Goal: Book appointment/travel/reservation

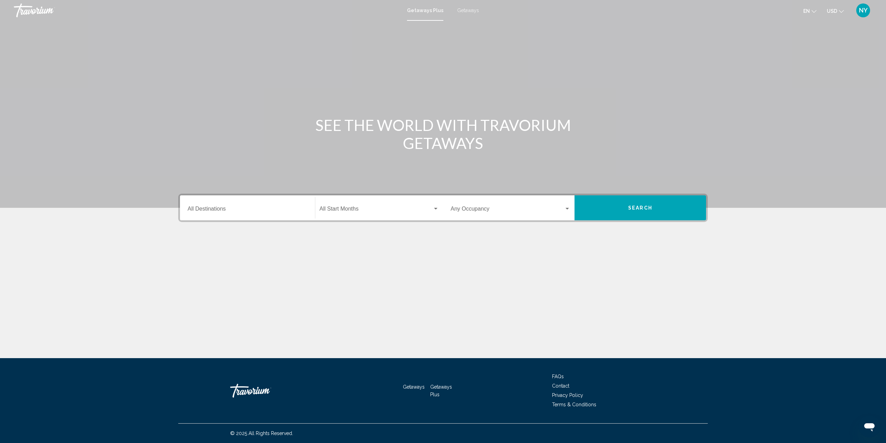
click at [277, 212] on input "Destination All Destinations" at bounding box center [248, 210] width 120 height 6
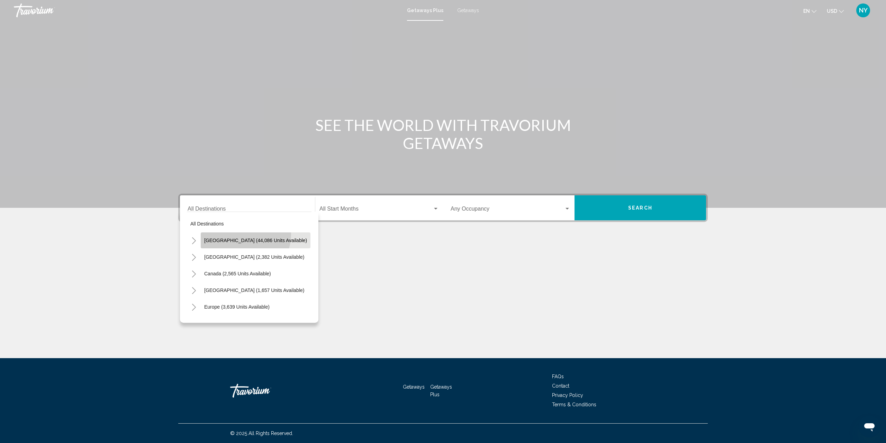
click at [237, 234] on button "[GEOGRAPHIC_DATA] (44,086 units available)" at bounding box center [256, 240] width 110 height 16
type input "**********"
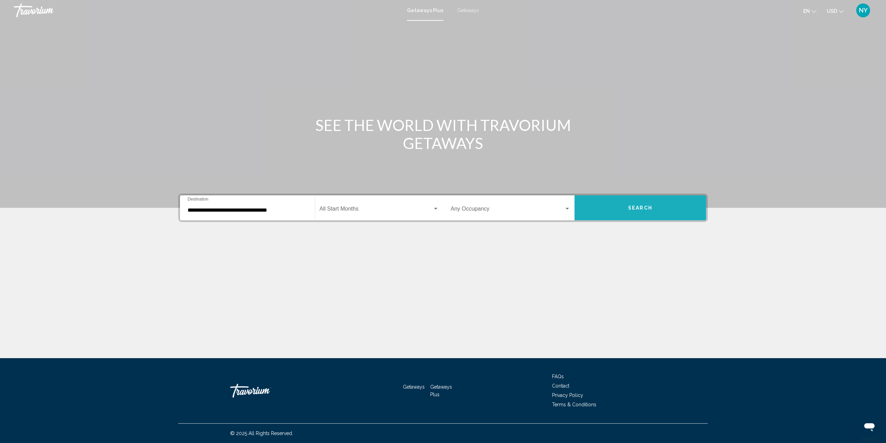
click at [613, 203] on button "Search" at bounding box center [641, 207] width 132 height 25
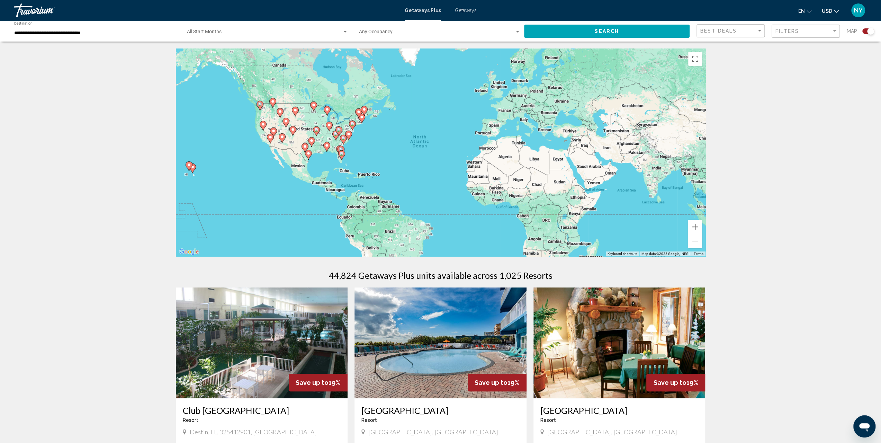
click at [330, 149] on gmp-advanced-marker "Main content" at bounding box center [326, 147] width 7 height 10
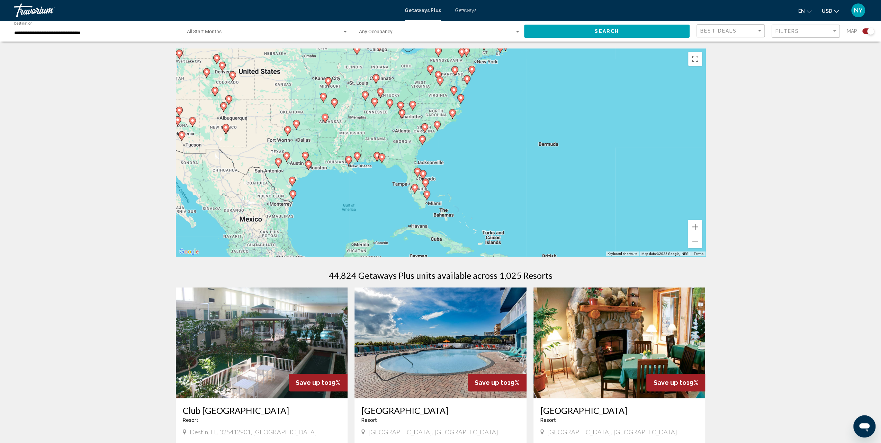
drag, startPoint x: 435, startPoint y: 178, endPoint x: 371, endPoint y: 187, distance: 64.3
click at [371, 187] on div "To navigate, press the arrow keys. To activate drag with keyboard, press Alt + …" at bounding box center [441, 152] width 530 height 208
click at [383, 174] on div "To navigate, press the arrow keys. To activate drag with keyboard, press Alt + …" at bounding box center [441, 152] width 530 height 208
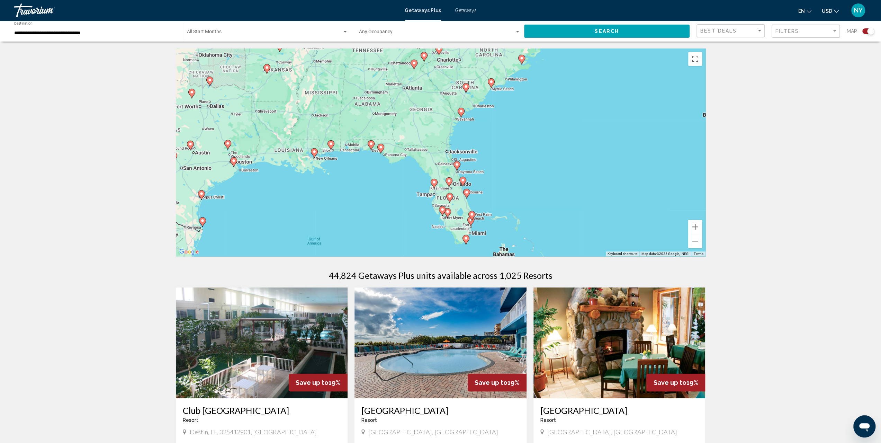
click at [373, 165] on div "To navigate, press the arrow keys. To activate drag with keyboard, press Alt + …" at bounding box center [441, 152] width 530 height 208
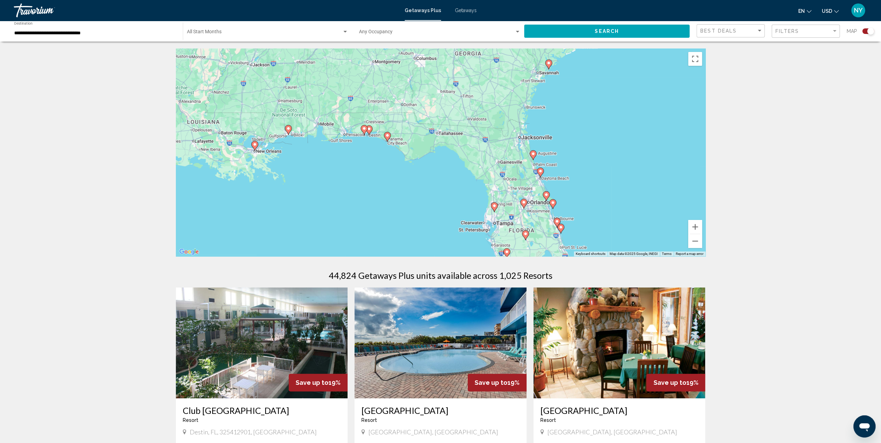
click at [381, 164] on div "To navigate, press the arrow keys. To activate drag with keyboard, press Alt + …" at bounding box center [441, 152] width 530 height 208
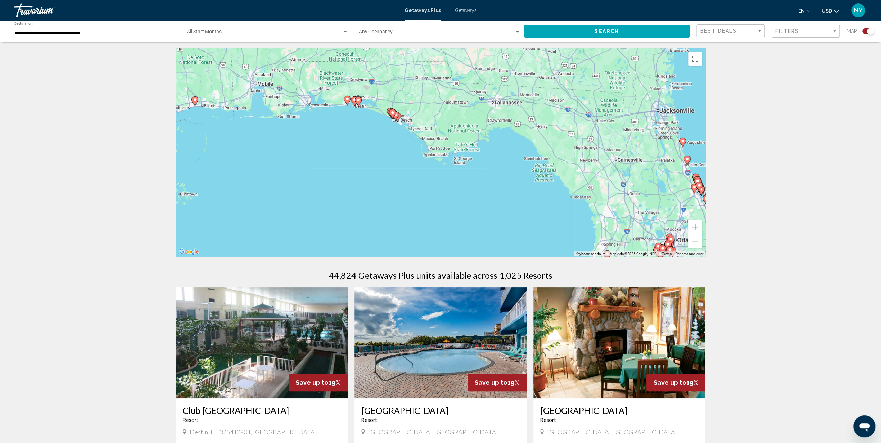
click at [381, 164] on div "To navigate, press the arrow keys. To activate drag with keyboard, press Alt + …" at bounding box center [441, 152] width 530 height 208
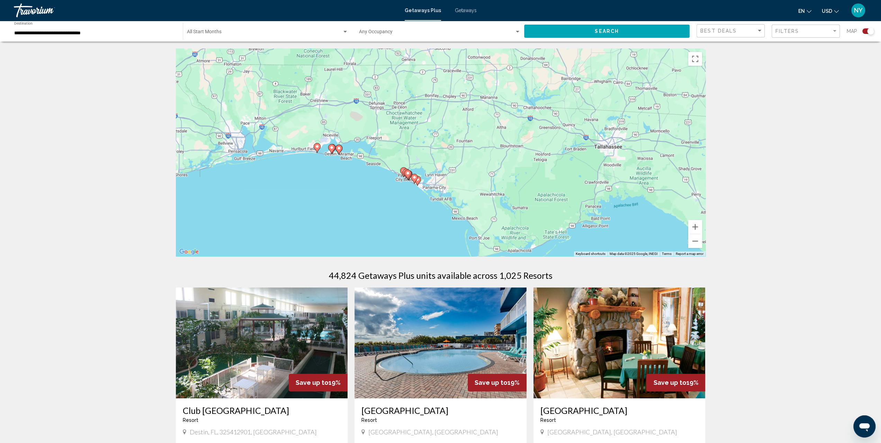
drag, startPoint x: 387, startPoint y: 65, endPoint x: 390, endPoint y: 170, distance: 104.2
click at [390, 170] on div "To navigate, press the arrow keys. To activate drag with keyboard, press Alt + …" at bounding box center [441, 152] width 530 height 208
click at [327, 169] on div "To navigate, press the arrow keys. To activate drag with keyboard, press Alt + …" at bounding box center [441, 152] width 530 height 208
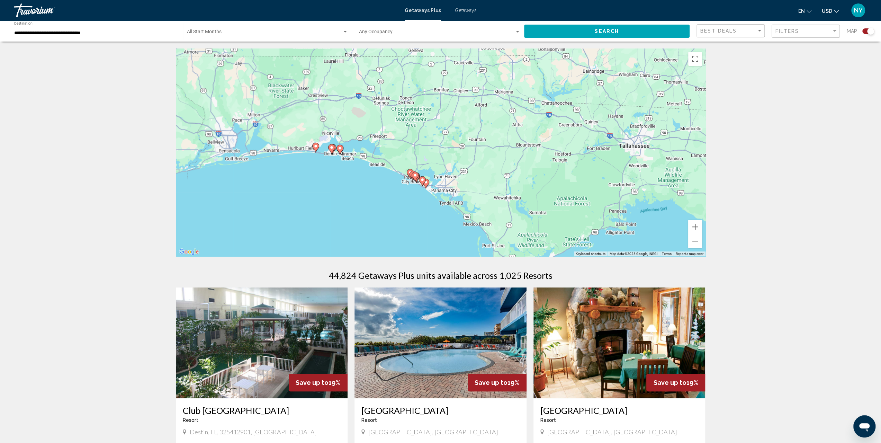
click at [327, 169] on div "To navigate, press the arrow keys. To activate drag with keyboard, press Alt + …" at bounding box center [441, 152] width 530 height 208
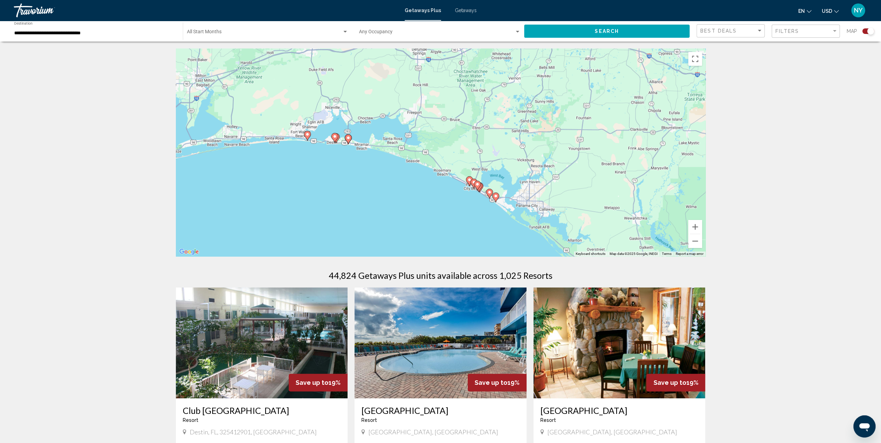
click at [327, 169] on div "To navigate, press the arrow keys. To activate drag with keyboard, press Alt + …" at bounding box center [441, 152] width 530 height 208
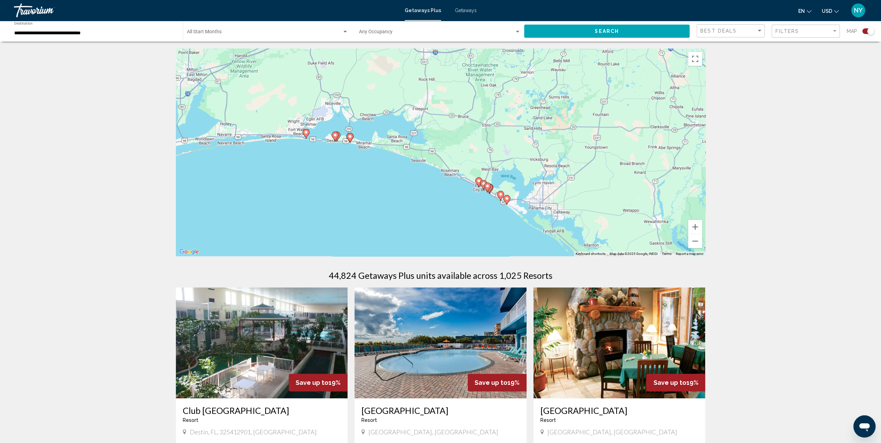
click at [305, 155] on div "To navigate, press the arrow keys. To activate drag with keyboard, press Alt + …" at bounding box center [441, 152] width 530 height 208
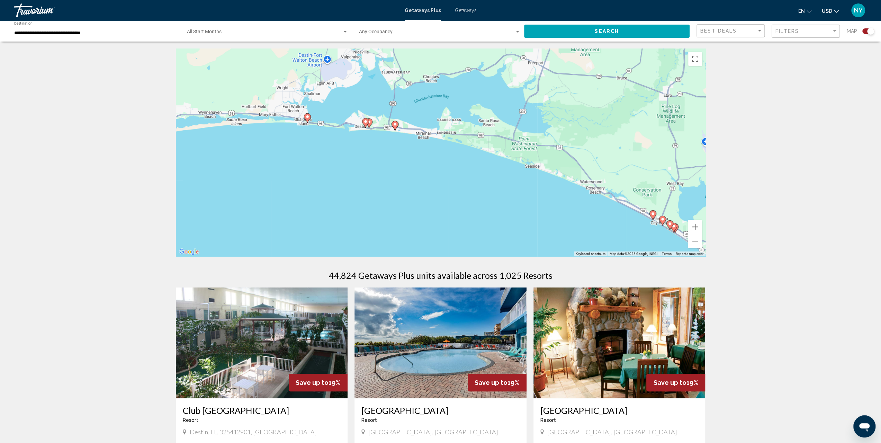
click at [305, 155] on div "To navigate, press the arrow keys. To activate drag with keyboard, press Alt + …" at bounding box center [441, 152] width 530 height 208
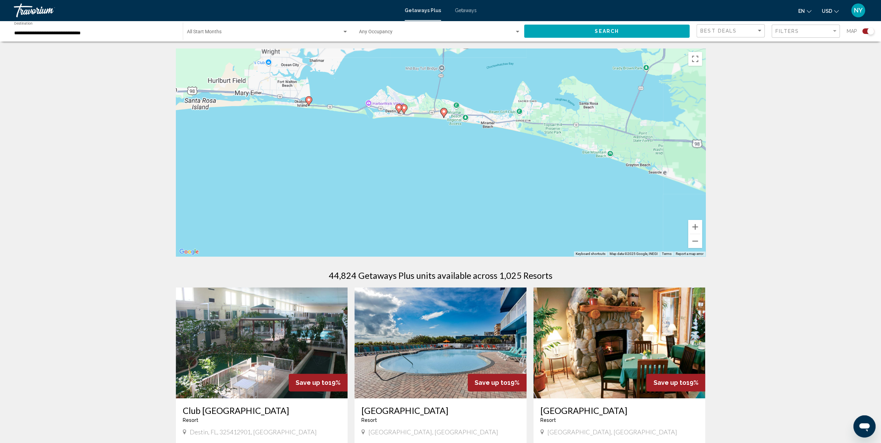
click at [305, 155] on div "To navigate, press the arrow keys. To activate drag with keyboard, press Alt + …" at bounding box center [441, 152] width 530 height 208
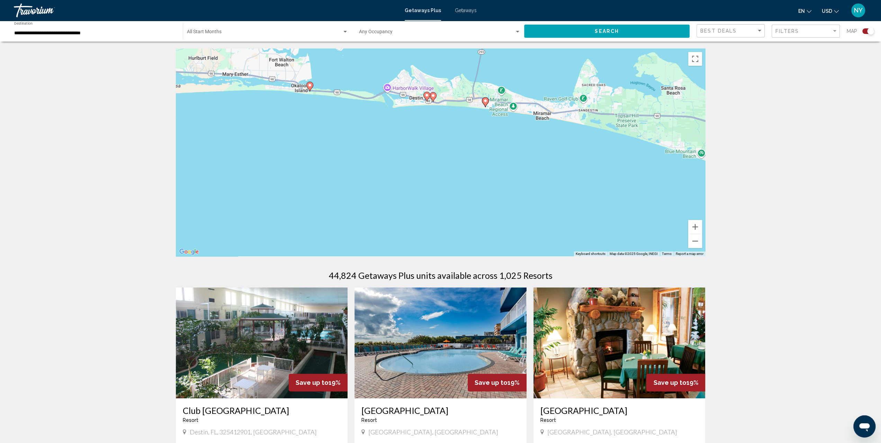
click at [305, 155] on div "To navigate, press the arrow keys. To activate drag with keyboard, press Alt + …" at bounding box center [441, 152] width 530 height 208
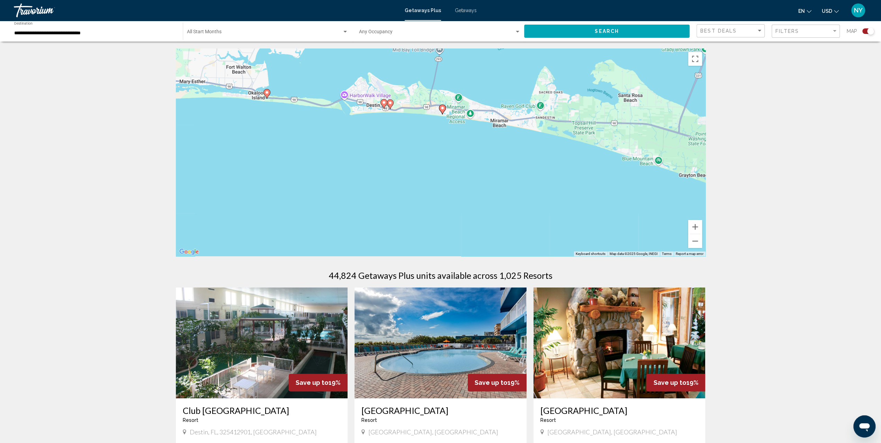
drag, startPoint x: 465, startPoint y: 127, endPoint x: 416, endPoint y: 136, distance: 49.9
click at [416, 136] on div "To navigate, press the arrow keys. To activate drag with keyboard, press Alt + …" at bounding box center [441, 152] width 530 height 208
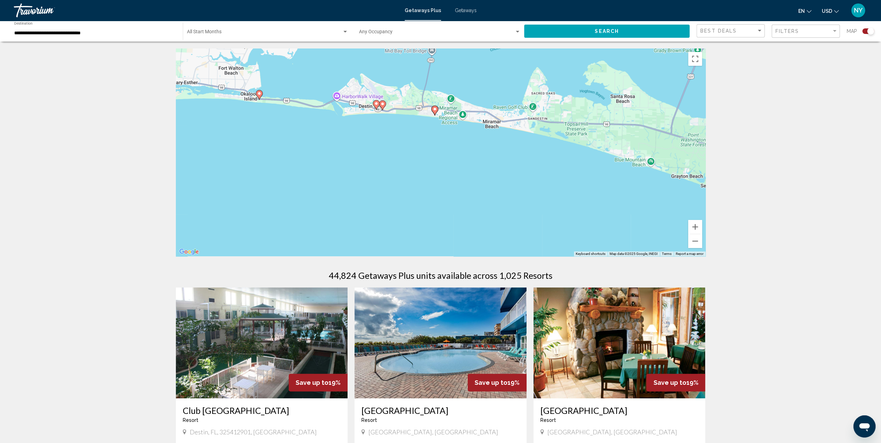
click at [434, 122] on div "To navigate, press the arrow keys. To activate drag with keyboard, press Alt + …" at bounding box center [441, 152] width 530 height 208
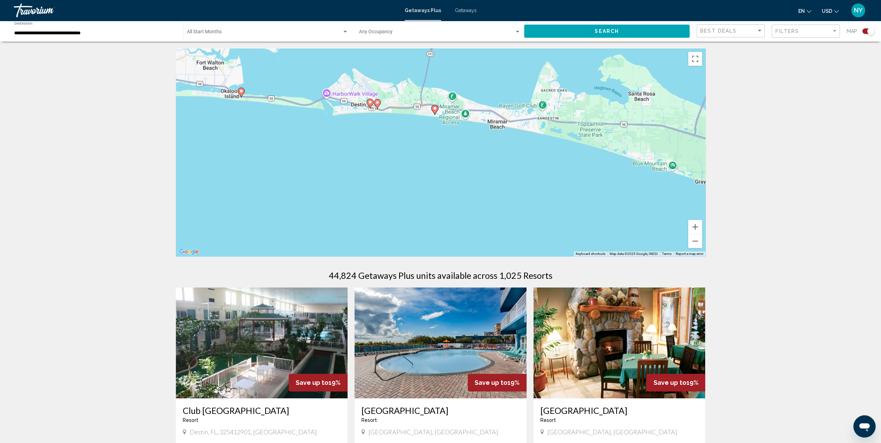
click at [434, 122] on div "To navigate, press the arrow keys. To activate drag with keyboard, press Alt + …" at bounding box center [441, 152] width 530 height 208
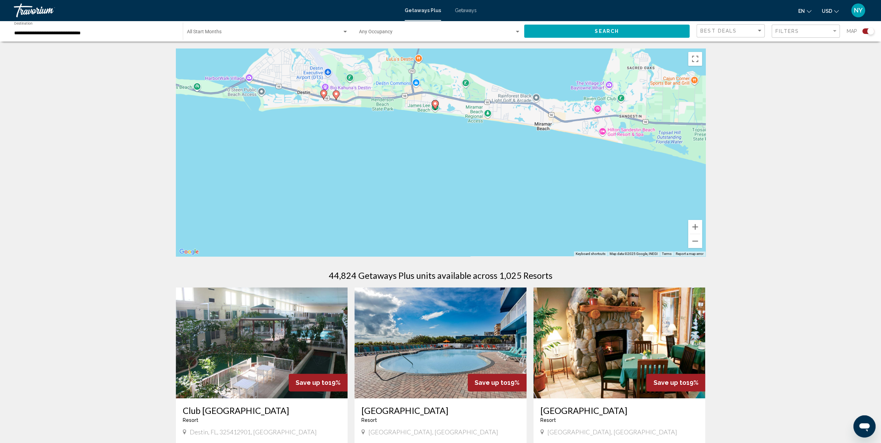
click at [434, 122] on div "To navigate, press the arrow keys. To activate drag with keyboard, press Alt + …" at bounding box center [441, 152] width 530 height 208
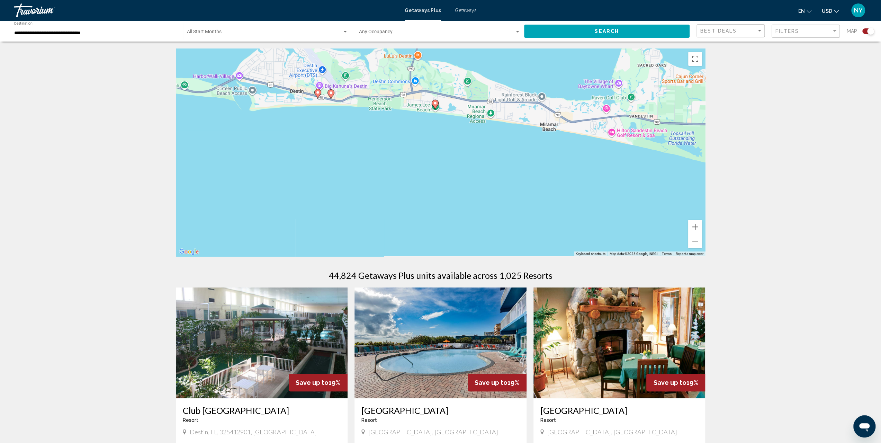
click at [434, 122] on div "To navigate, press the arrow keys. To activate drag with keyboard, press Alt + …" at bounding box center [441, 152] width 530 height 208
click at [440, 118] on div "To navigate, press the arrow keys. To activate drag with keyboard, press Alt + …" at bounding box center [441, 152] width 530 height 208
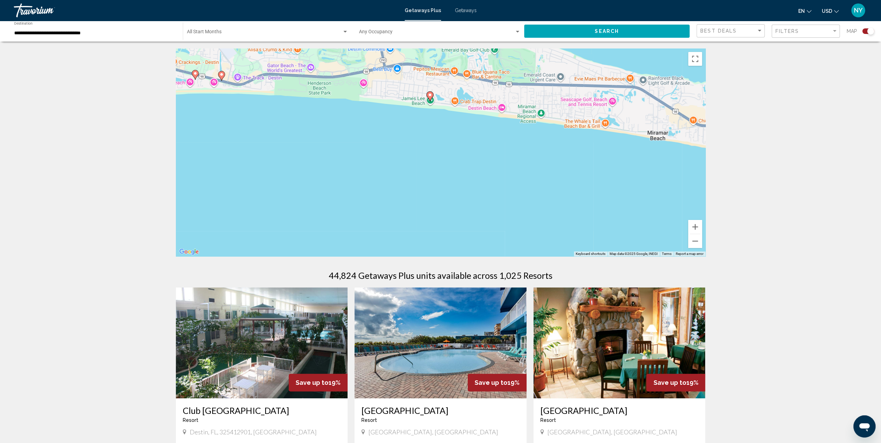
click at [196, 73] on image "Main content" at bounding box center [195, 73] width 4 height 4
click at [196, 73] on div "To navigate, press the arrow keys. To activate drag with keyboard, press Alt + …" at bounding box center [441, 152] width 530 height 208
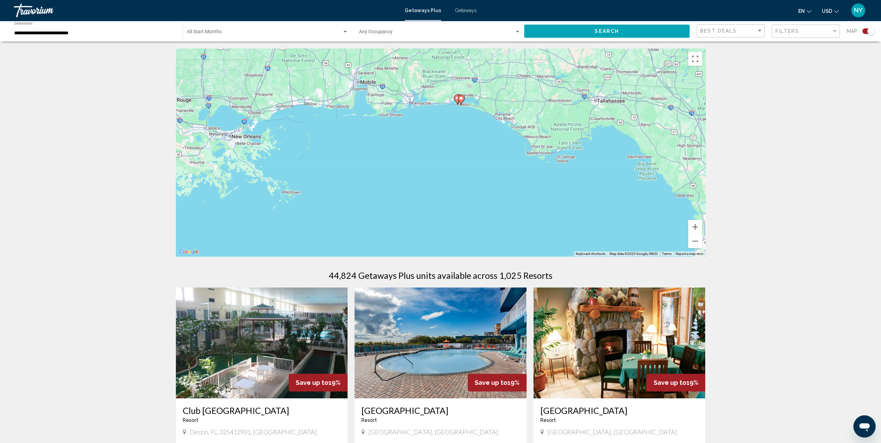
drag, startPoint x: 376, startPoint y: 139, endPoint x: 212, endPoint y: 57, distance: 183.6
click at [212, 57] on div "To activate drag with keyboard, press Alt + Enter. Once in keyboard drag state,…" at bounding box center [441, 152] width 530 height 208
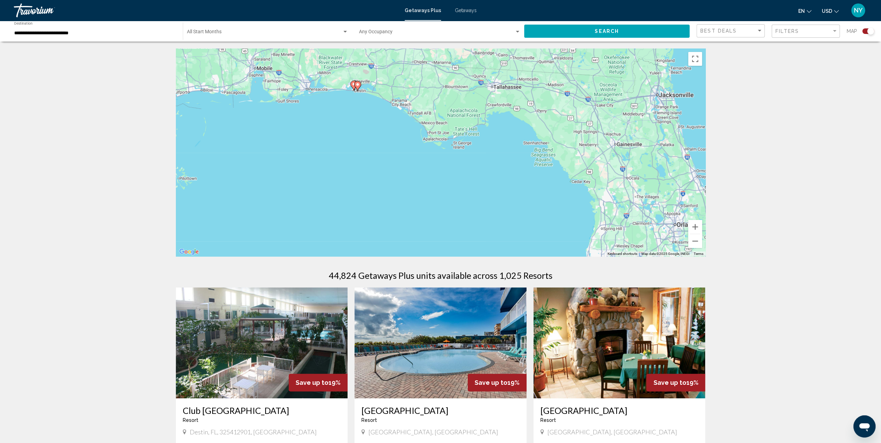
drag, startPoint x: 469, startPoint y: 136, endPoint x: 369, endPoint y: 124, distance: 101.1
click at [369, 124] on div "To activate drag with keyboard, press Alt + Enter. Once in keyboard drag state,…" at bounding box center [441, 152] width 530 height 208
click at [402, 123] on div "To activate drag with keyboard, press Alt + Enter. Once in keyboard drag state,…" at bounding box center [441, 152] width 530 height 208
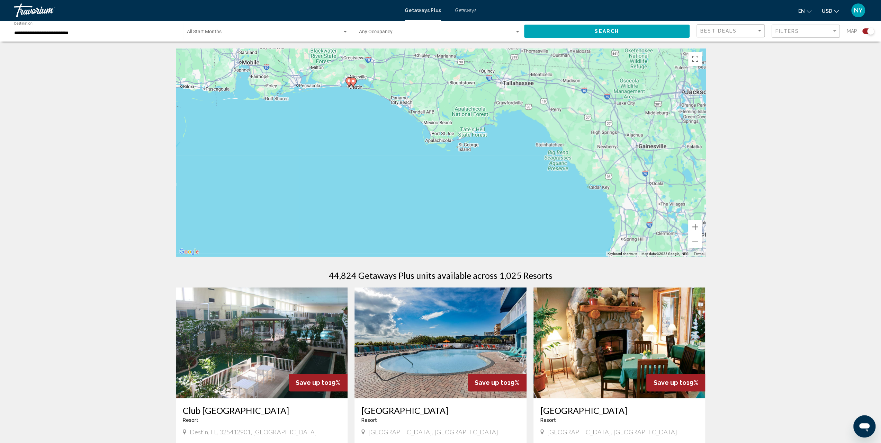
click at [402, 123] on div "To activate drag with keyboard, press Alt + Enter. Once in keyboard drag state,…" at bounding box center [441, 152] width 530 height 208
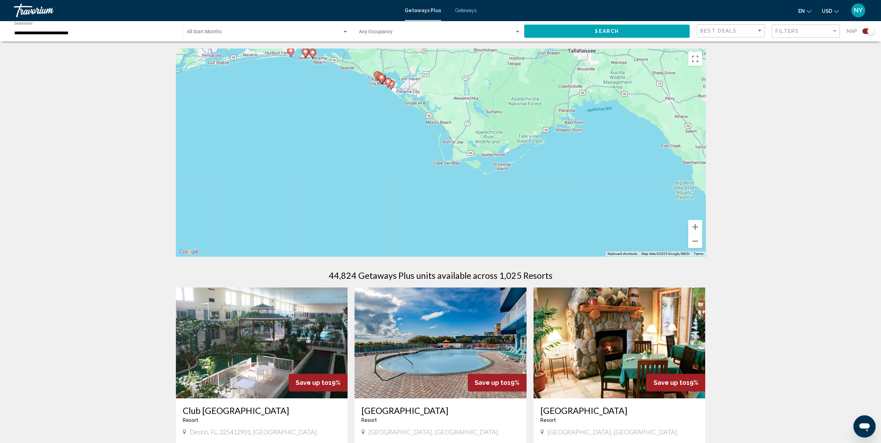
click at [382, 112] on div "To activate drag with keyboard, press Alt + Enter. Once in keyboard drag state,…" at bounding box center [441, 152] width 530 height 208
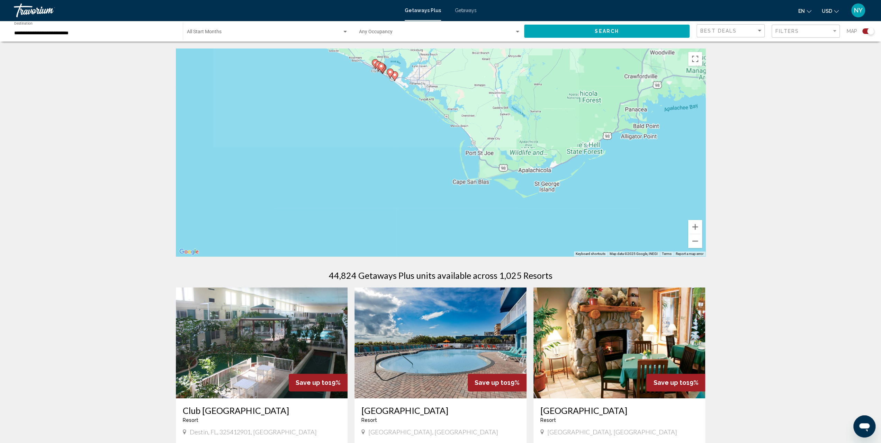
click at [382, 112] on div "To activate drag with keyboard, press Alt + Enter. Once in keyboard drag state,…" at bounding box center [441, 152] width 530 height 208
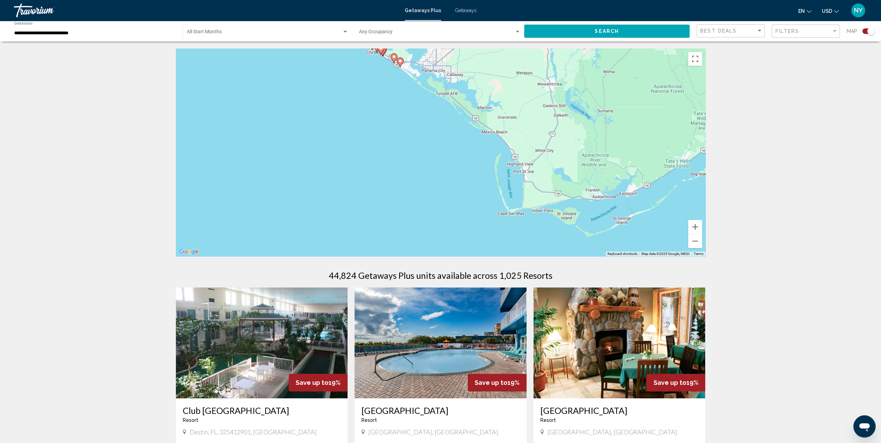
click at [382, 112] on div "To activate drag with keyboard, press Alt + Enter. Once in keyboard drag state,…" at bounding box center [441, 152] width 530 height 208
click at [381, 110] on div "To activate drag with keyboard, press Alt + Enter. Once in keyboard drag state,…" at bounding box center [441, 152] width 530 height 208
drag, startPoint x: 384, startPoint y: 86, endPoint x: 383, endPoint y: 238, distance: 152.3
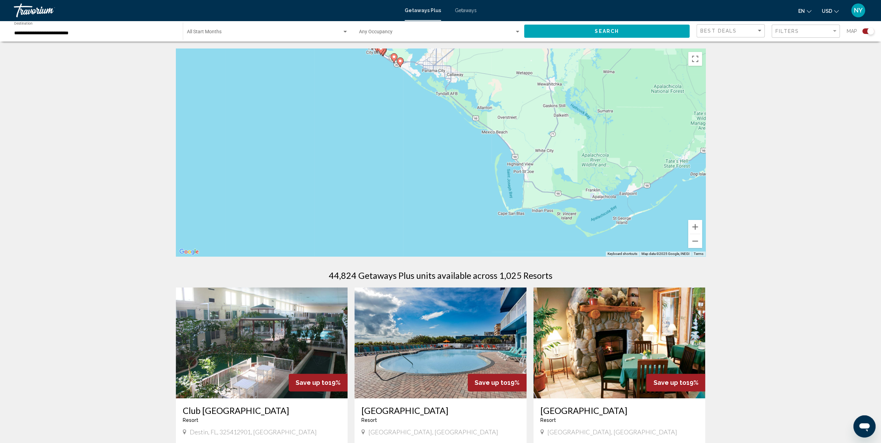
click at [383, 238] on div "To activate drag with keyboard, press Alt + Enter. Once in keyboard drag state,…" at bounding box center [441, 152] width 530 height 208
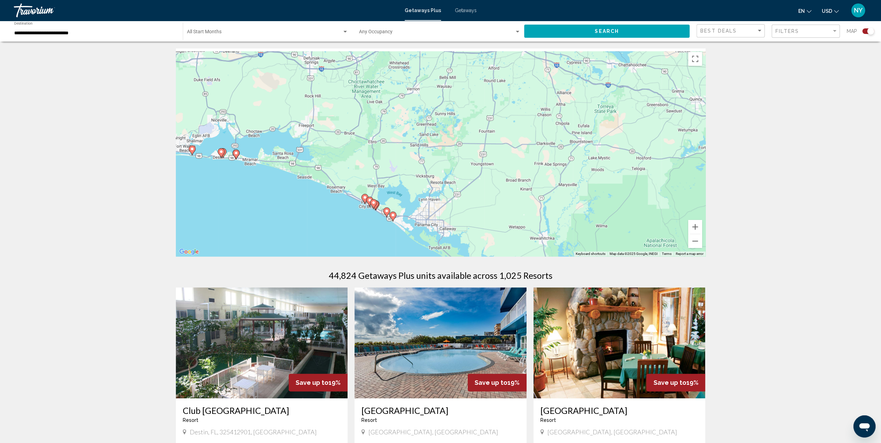
drag, startPoint x: 383, startPoint y: 59, endPoint x: 375, endPoint y: 213, distance: 154.2
click at [375, 213] on div "To activate drag with keyboard, press Alt + Enter. Once in keyboard drag state,…" at bounding box center [441, 152] width 530 height 208
click at [376, 217] on div "To activate drag with keyboard, press Alt + Enter. Once in keyboard drag state,…" at bounding box center [441, 152] width 530 height 208
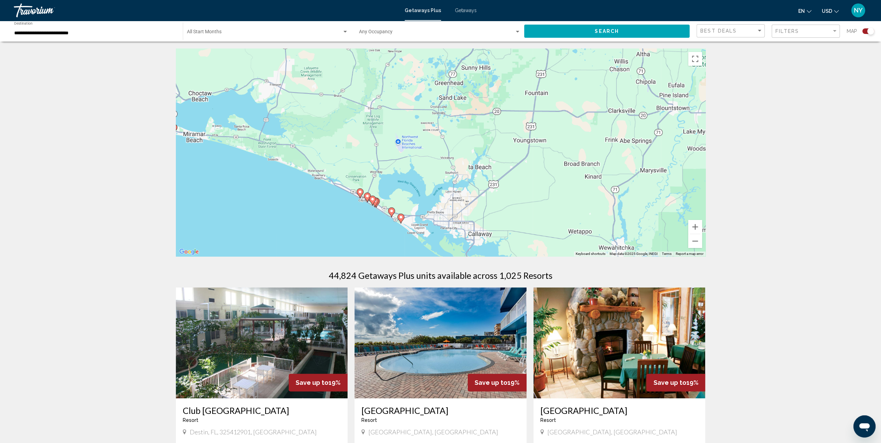
click at [376, 217] on div "To activate drag with keyboard, press Alt + Enter. Once in keyboard drag state,…" at bounding box center [441, 152] width 530 height 208
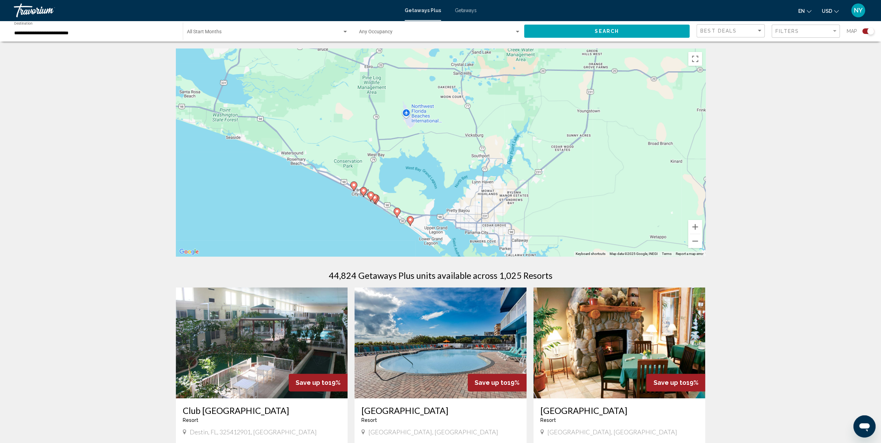
click at [376, 217] on div "To activate drag with keyboard, press Alt + Enter. Once in keyboard drag state,…" at bounding box center [441, 152] width 530 height 208
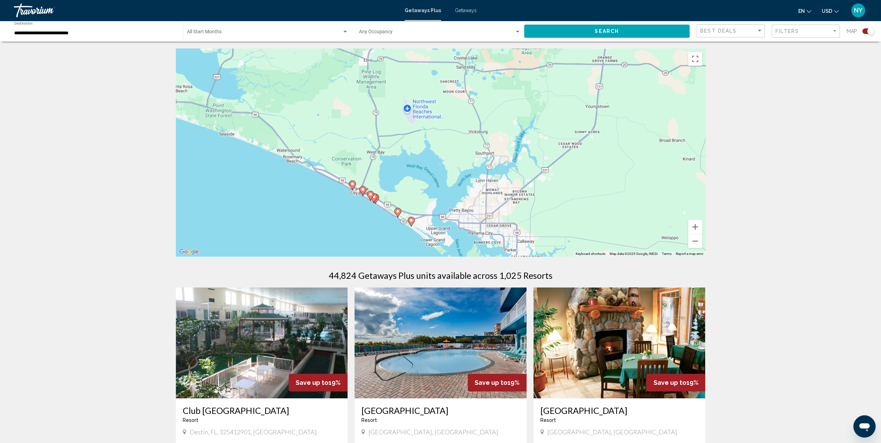
click at [376, 217] on div "To activate drag with keyboard, press Alt + Enter. Once in keyboard drag state,…" at bounding box center [441, 152] width 530 height 208
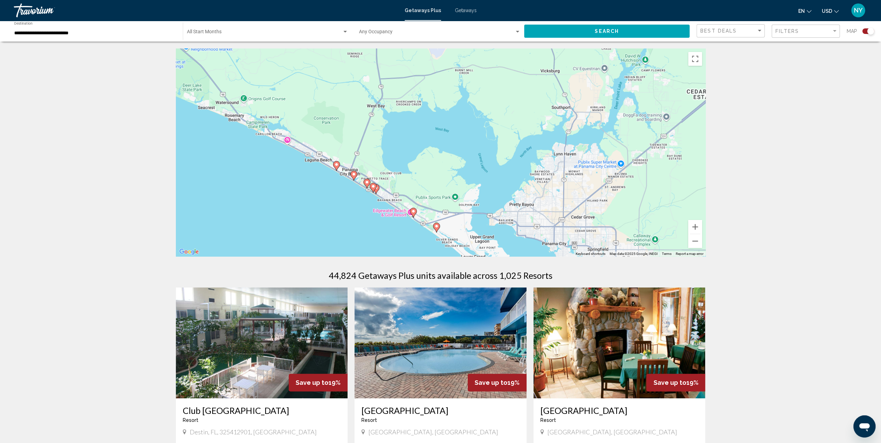
click at [376, 217] on div "To activate drag with keyboard, press Alt + Enter. Once in keyboard drag state,…" at bounding box center [441, 152] width 530 height 208
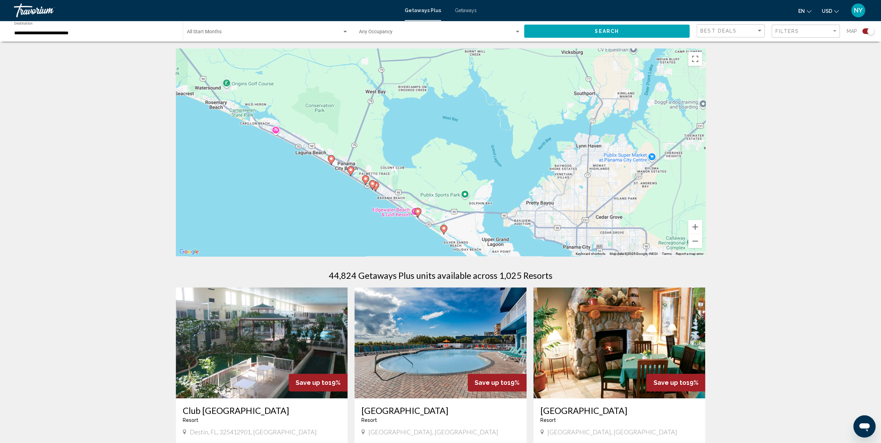
click at [376, 217] on div "To activate drag with keyboard, press Alt + Enter. Once in keyboard drag state,…" at bounding box center [441, 152] width 530 height 208
click at [444, 229] on image "Main content" at bounding box center [444, 228] width 4 height 4
type input "**********"
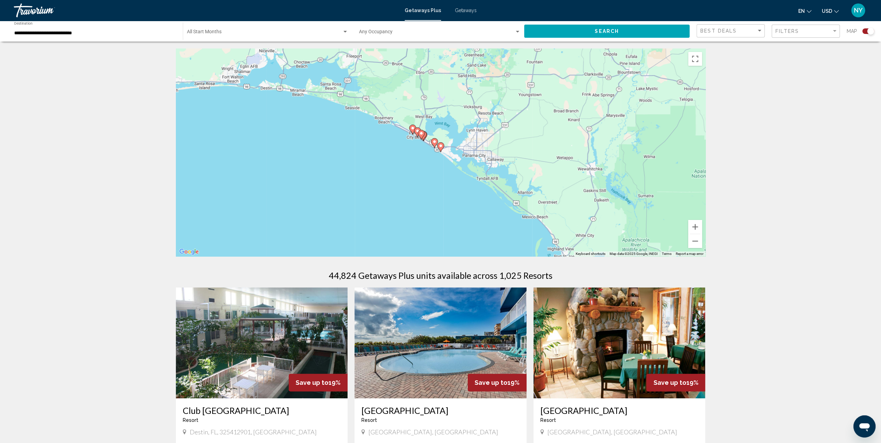
click at [441, 158] on div "To navigate, press the arrow keys. To activate drag with keyboard, press Alt + …" at bounding box center [441, 152] width 530 height 208
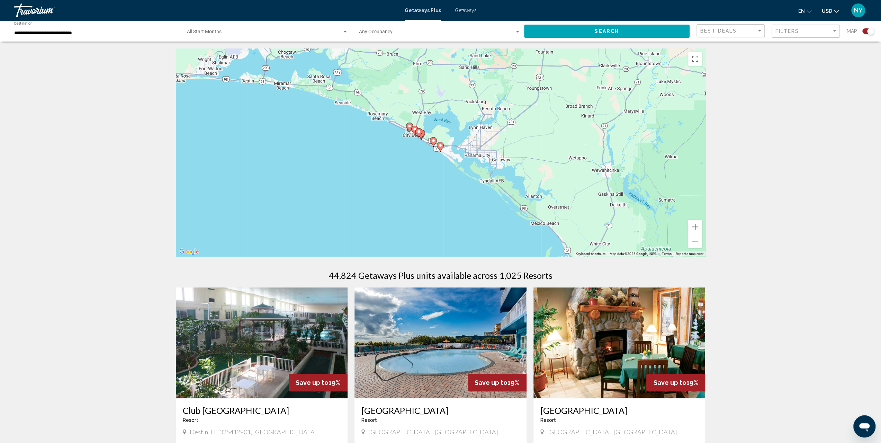
click at [441, 158] on div "To activate drag with keyboard, press Alt + Enter. Once in keyboard drag state,…" at bounding box center [441, 152] width 530 height 208
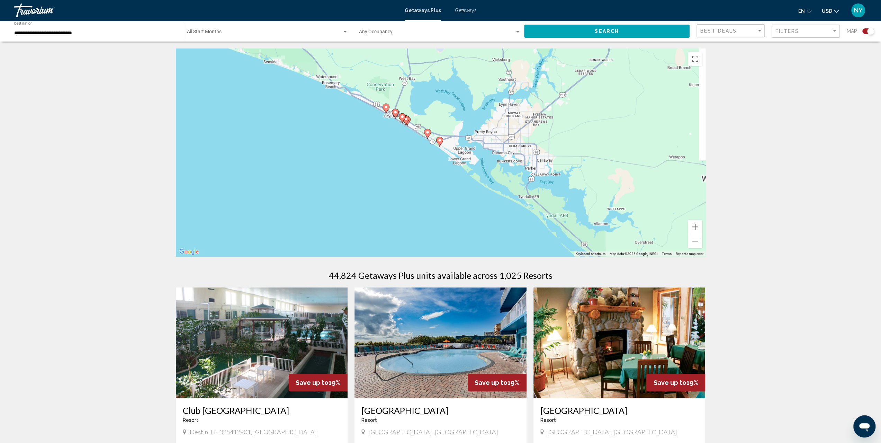
click at [441, 158] on div "To activate drag with keyboard, press Alt + Enter. Once in keyboard drag state,…" at bounding box center [441, 152] width 530 height 208
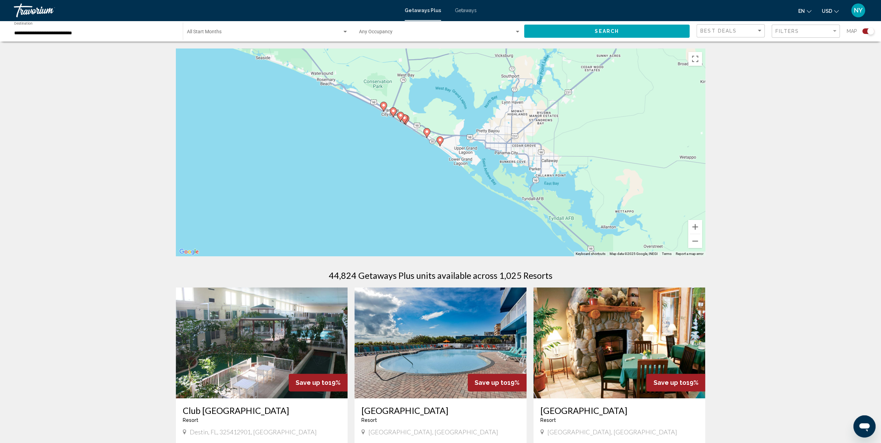
click at [441, 158] on div "To activate drag with keyboard, press Alt + Enter. Once in keyboard drag state,…" at bounding box center [441, 152] width 530 height 208
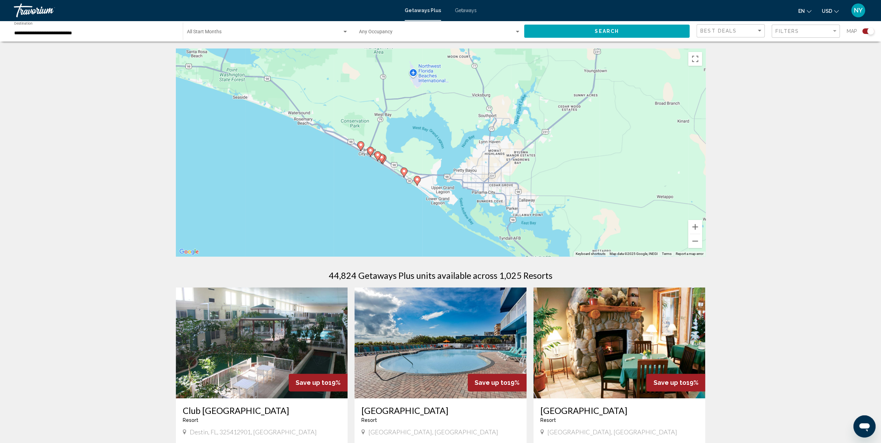
drag, startPoint x: 429, startPoint y: 140, endPoint x: 402, endPoint y: 187, distance: 53.7
click at [402, 187] on div "To activate drag with keyboard, press Alt + Enter. Once in keyboard drag state,…" at bounding box center [441, 152] width 530 height 208
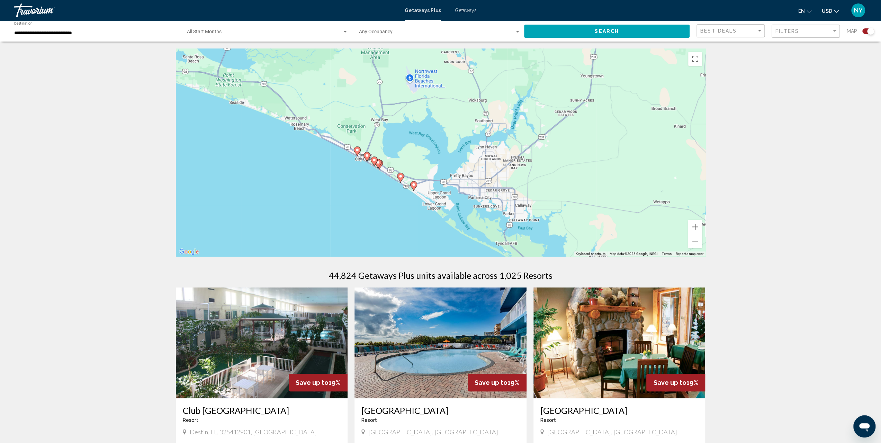
click at [414, 183] on image "Main content" at bounding box center [414, 184] width 4 height 4
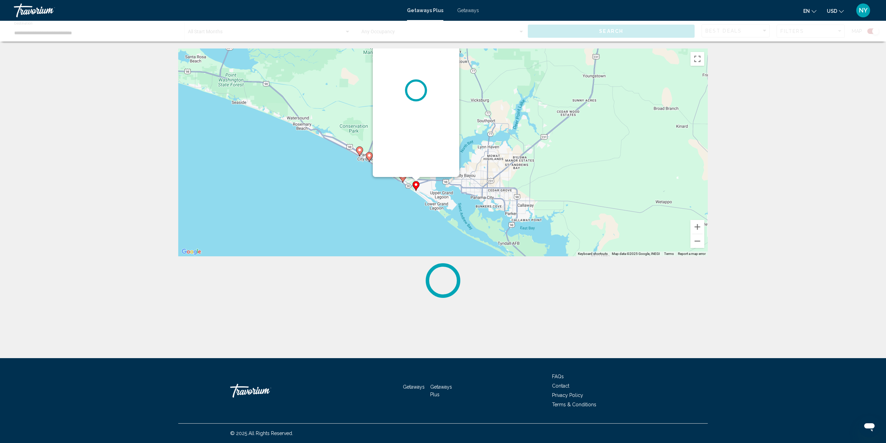
click at [443, 152] on div "To activate drag with keyboard, press Alt + Enter. Once in keyboard drag state,…" at bounding box center [708, 152] width 530 height 0
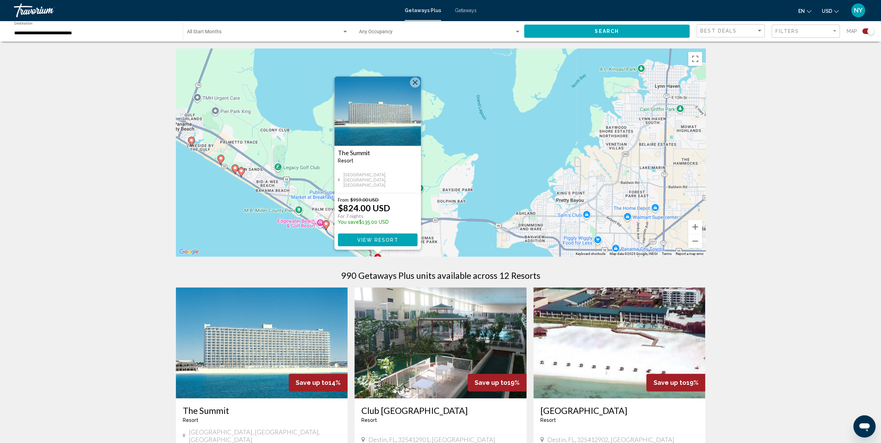
click at [386, 239] on span "View Resort" at bounding box center [377, 240] width 41 height 6
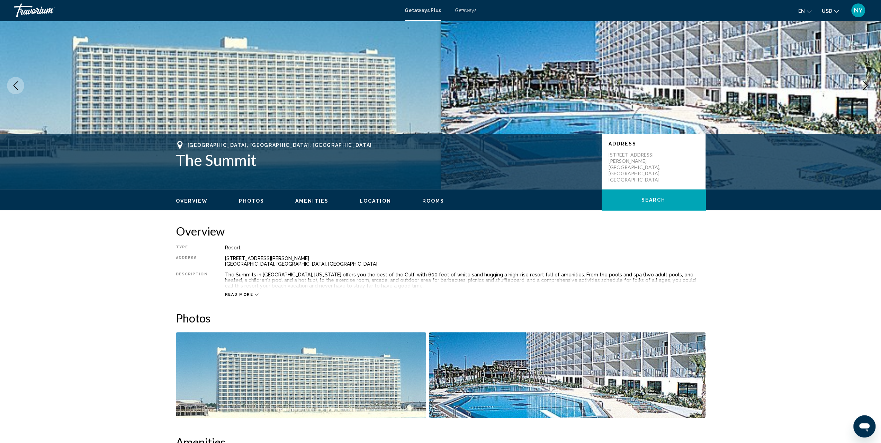
scroll to position [69, 0]
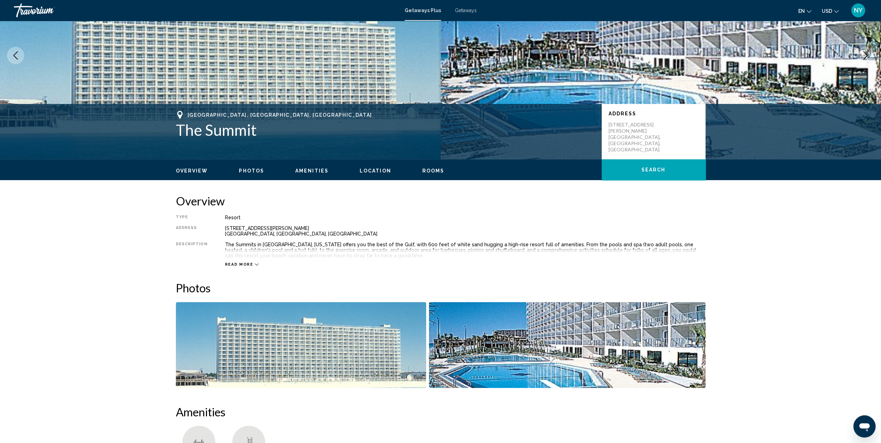
click at [634, 172] on button "Search" at bounding box center [654, 169] width 104 height 21
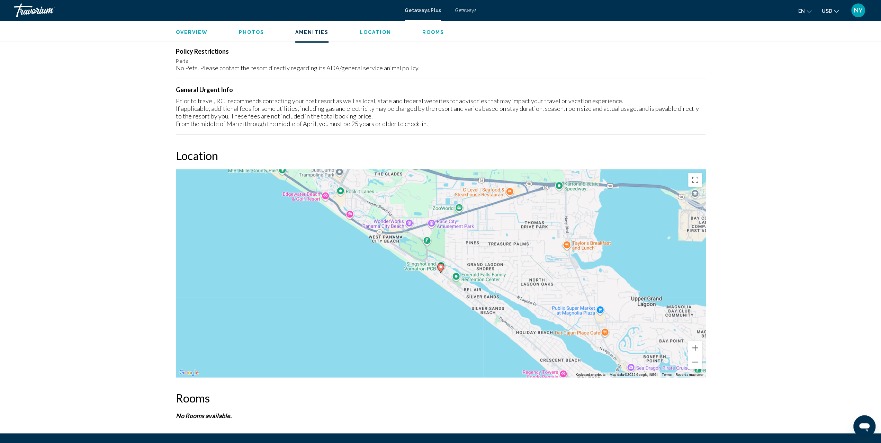
scroll to position [644, 0]
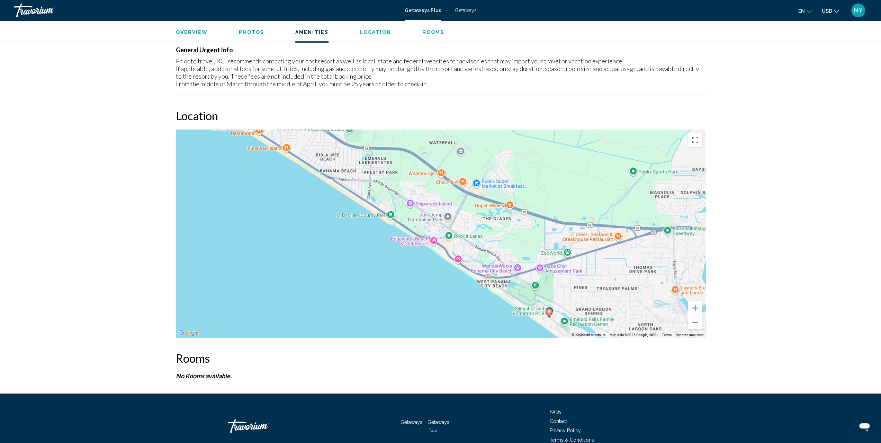
drag, startPoint x: 374, startPoint y: 206, endPoint x: 482, endPoint y: 294, distance: 139.5
click at [482, 294] on div "To activate drag with keyboard, press Alt + Enter. Once in keyboard drag state,…" at bounding box center [441, 233] width 530 height 208
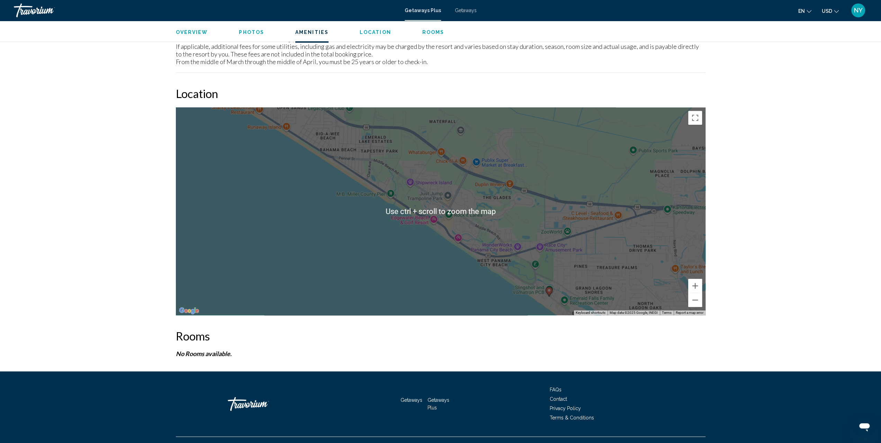
scroll to position [678, 0]
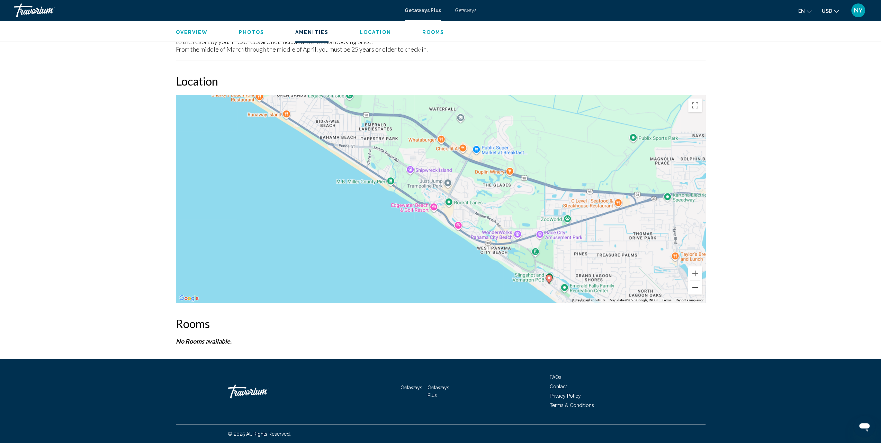
click at [697, 289] on button "Zoom out" at bounding box center [695, 287] width 14 height 14
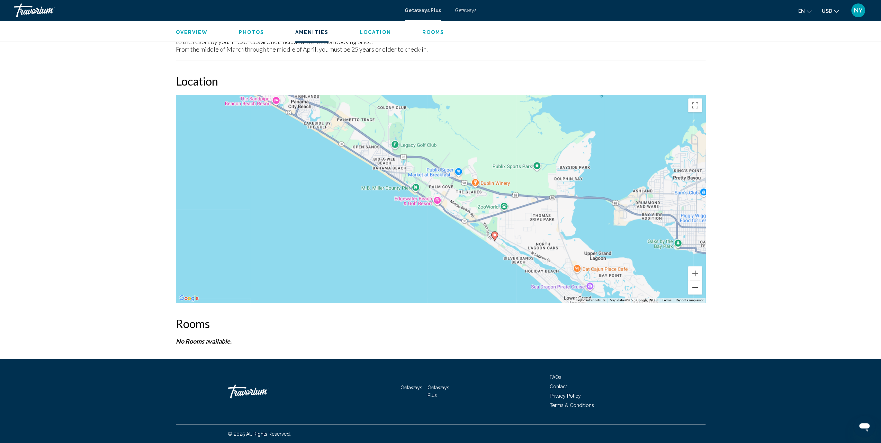
click at [697, 289] on button "Zoom out" at bounding box center [695, 287] width 14 height 14
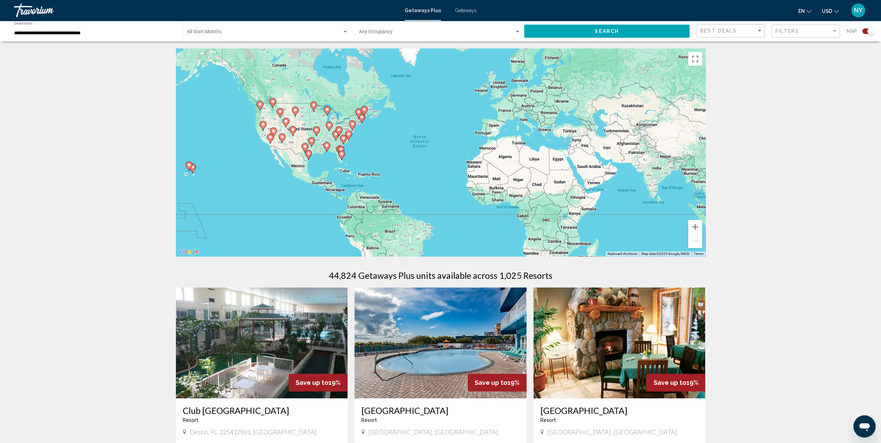
click at [240, 30] on div "Start Month All Start Months" at bounding box center [267, 31] width 161 height 19
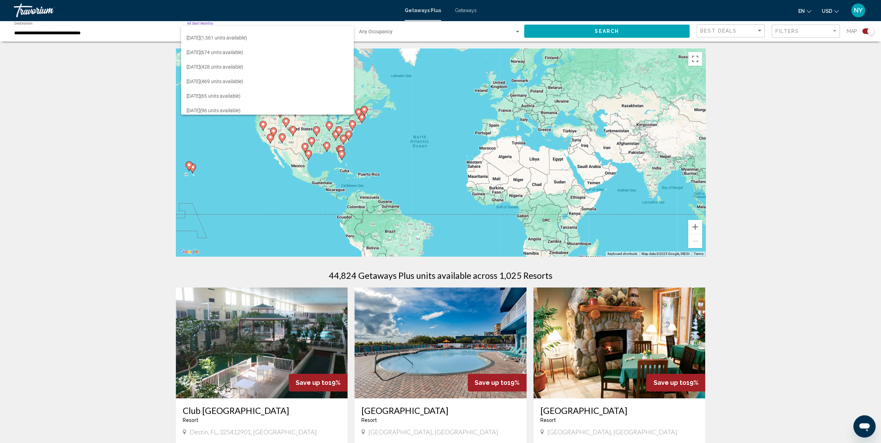
scroll to position [104, 0]
click at [227, 69] on span "[DATE] (469 units available)" at bounding box center [267, 75] width 161 height 15
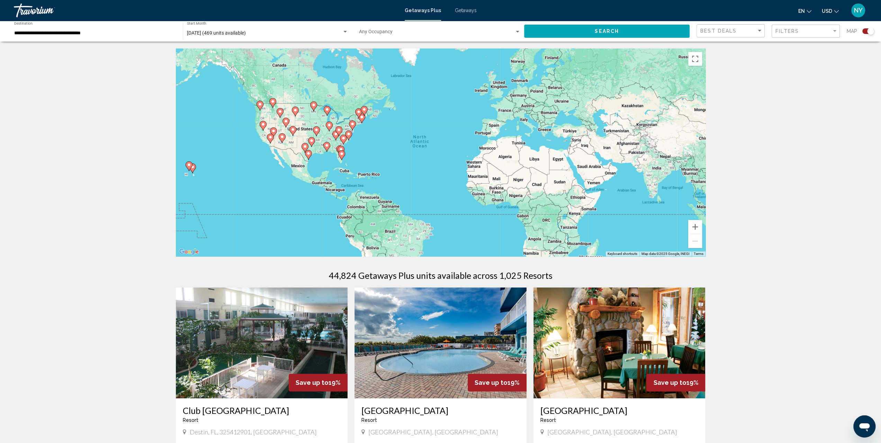
click at [414, 27] on div "Occupancy Any Occupancy" at bounding box center [440, 31] width 162 height 19
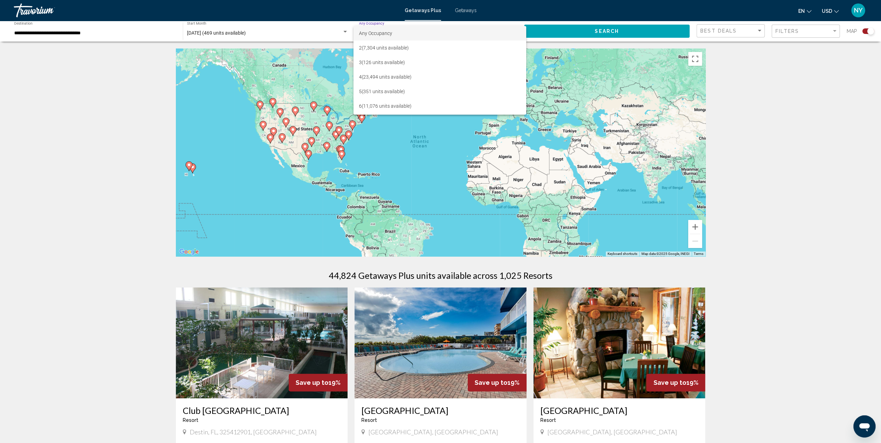
click at [92, 79] on div at bounding box center [440, 221] width 881 height 443
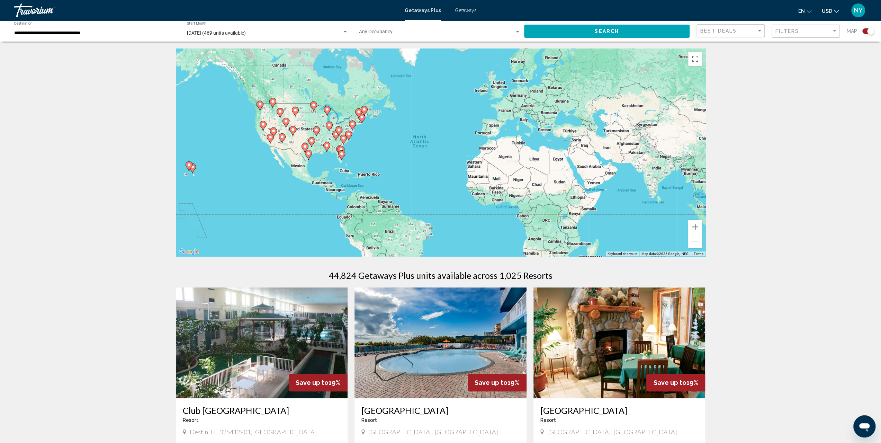
click at [622, 30] on button "Search" at bounding box center [606, 31] width 165 height 13
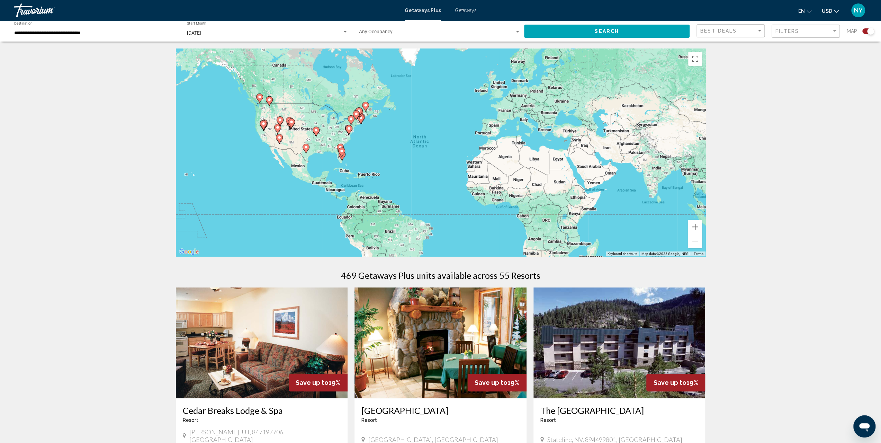
click at [331, 158] on div "To activate drag with keyboard, press Alt + Enter. Once in keyboard drag state,…" at bounding box center [441, 152] width 530 height 208
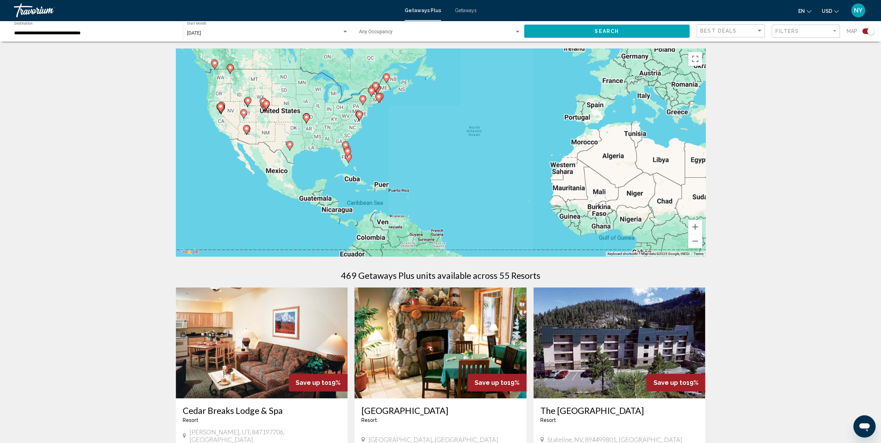
click at [331, 158] on div "To activate drag with keyboard, press Alt + Enter. Once in keyboard drag state,…" at bounding box center [441, 152] width 530 height 208
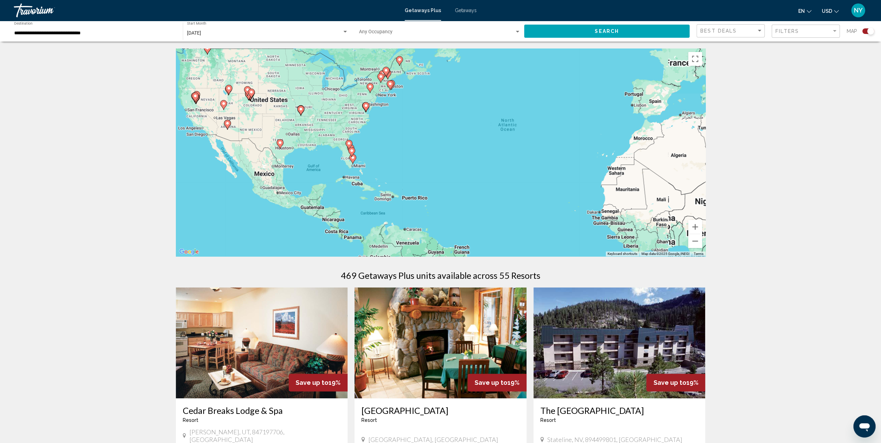
click at [331, 158] on div "To activate drag with keyboard, press Alt + Enter. Once in keyboard drag state,…" at bounding box center [441, 152] width 530 height 208
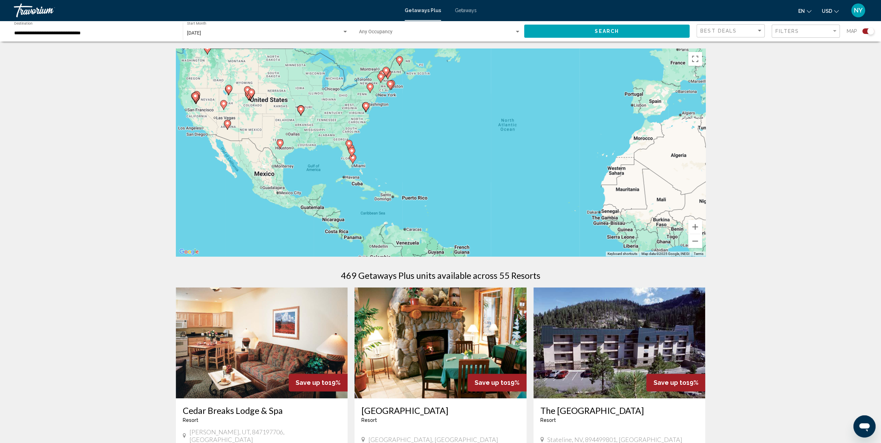
click at [331, 158] on div "To activate drag with keyboard, press Alt + Enter. Once in keyboard drag state,…" at bounding box center [441, 152] width 530 height 208
click at [322, 154] on div "To activate drag with keyboard, press Alt + Enter. Once in keyboard drag state,…" at bounding box center [441, 152] width 530 height 208
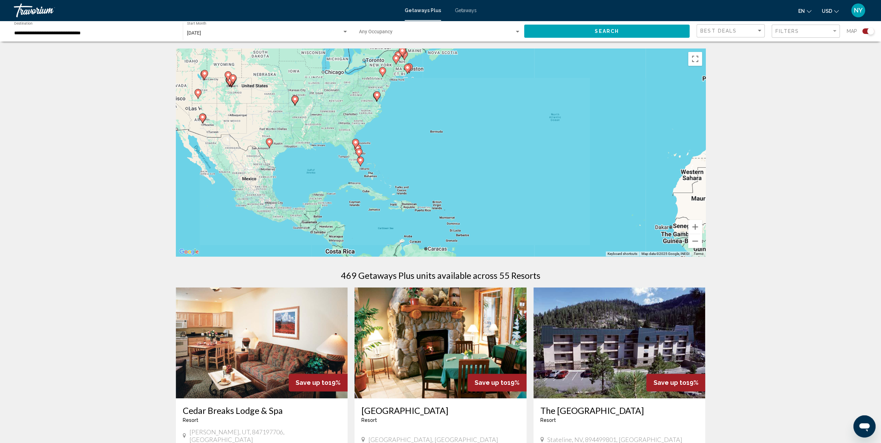
click at [322, 153] on div "To activate drag with keyboard, press Alt + Enter. Once in keyboard drag state,…" at bounding box center [441, 152] width 530 height 208
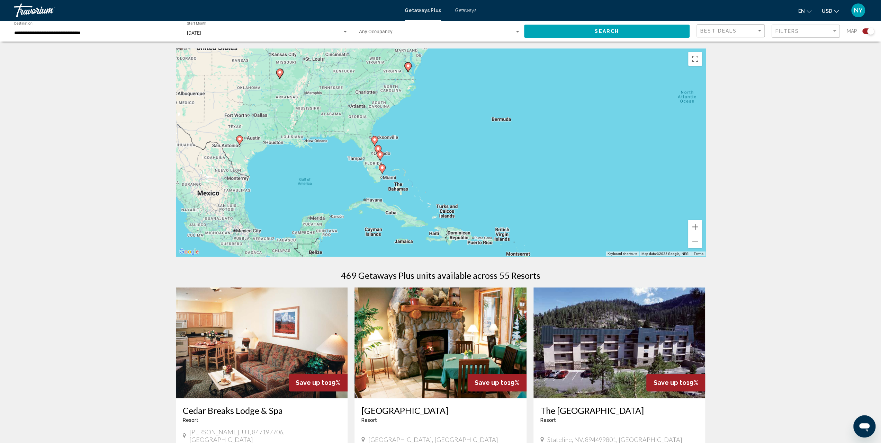
click at [322, 153] on div "To activate drag with keyboard, press Alt + Enter. Once in keyboard drag state,…" at bounding box center [441, 152] width 530 height 208
click at [341, 156] on div "To activate drag with keyboard, press Alt + Enter. Once in keyboard drag state,…" at bounding box center [441, 152] width 530 height 208
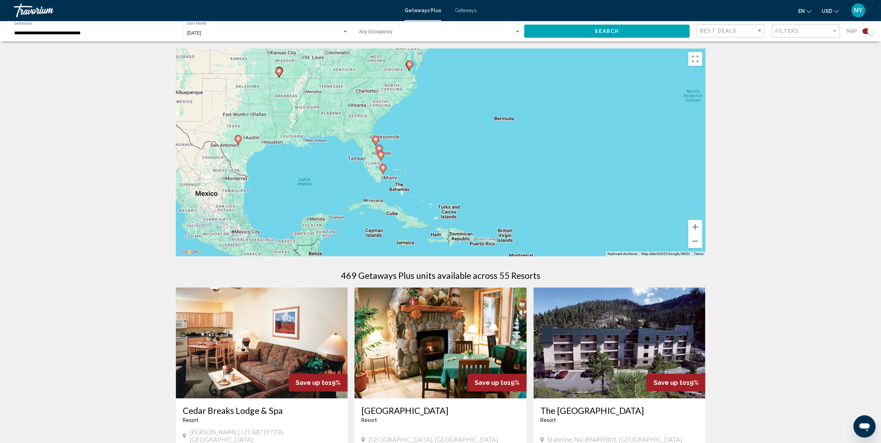
click at [341, 156] on div "To activate drag with keyboard, press Alt + Enter. Once in keyboard drag state,…" at bounding box center [441, 152] width 530 height 208
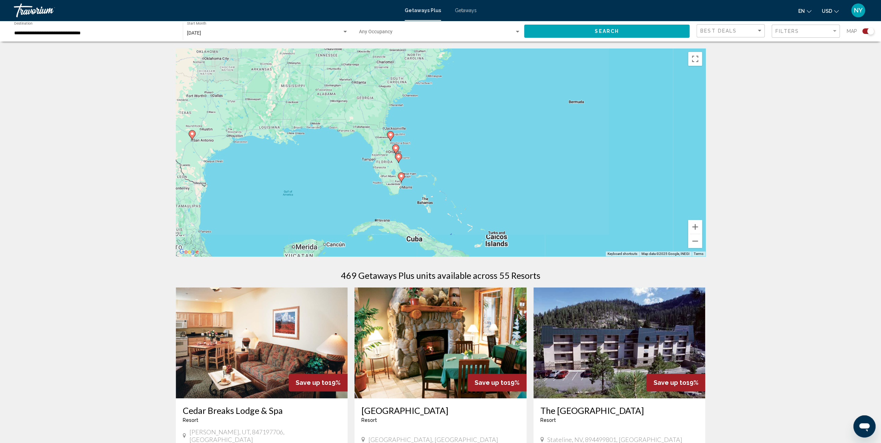
click at [341, 156] on div "To activate drag with keyboard, press Alt + Enter. Once in keyboard drag state,…" at bounding box center [441, 152] width 530 height 208
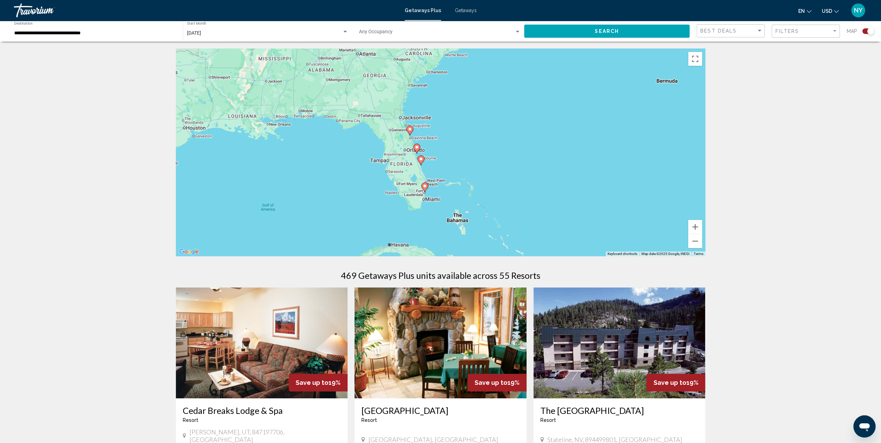
click at [341, 156] on div "To activate drag with keyboard, press Alt + Enter. Once in keyboard drag state,…" at bounding box center [441, 152] width 530 height 208
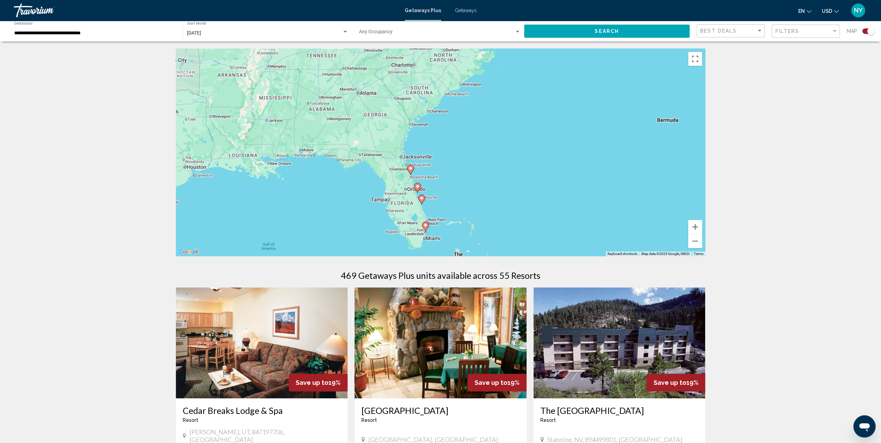
drag, startPoint x: 307, startPoint y: 128, endPoint x: 308, endPoint y: 171, distance: 42.2
click at [308, 171] on div "To activate drag with keyboard, press Alt + Enter. Once in keyboard drag state,…" at bounding box center [441, 152] width 530 height 208
click at [412, 172] on image "Main content" at bounding box center [410, 171] width 4 height 4
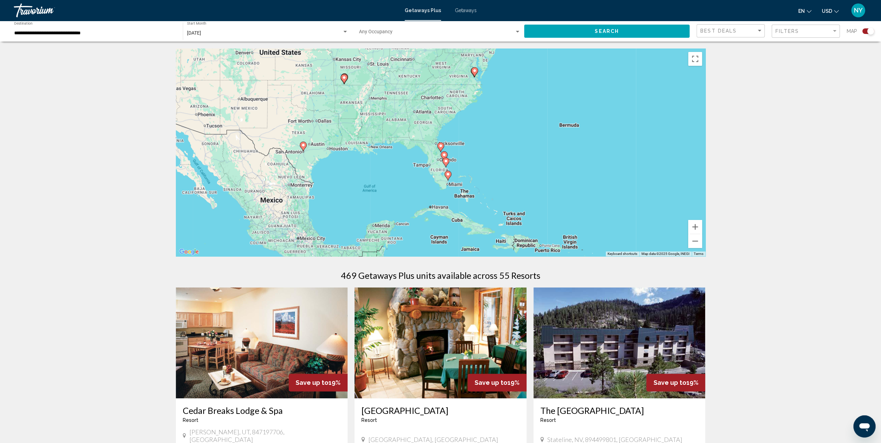
click at [446, 152] on icon "Main content" at bounding box center [444, 156] width 6 height 9
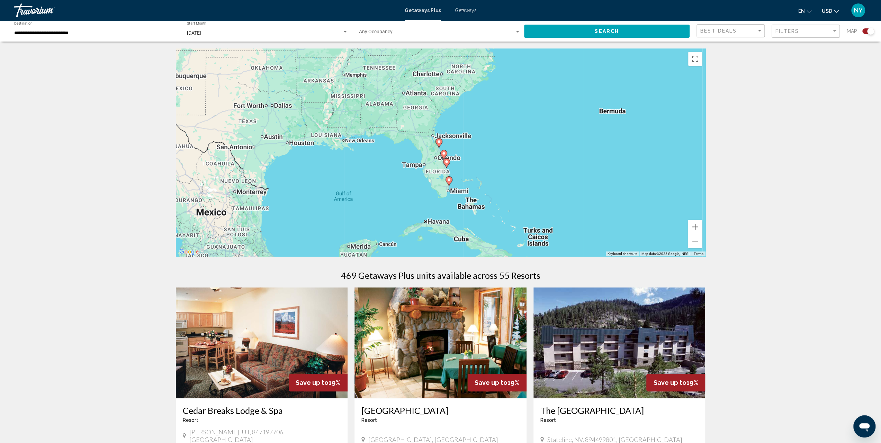
click at [446, 152] on icon "Main content" at bounding box center [443, 154] width 6 height 9
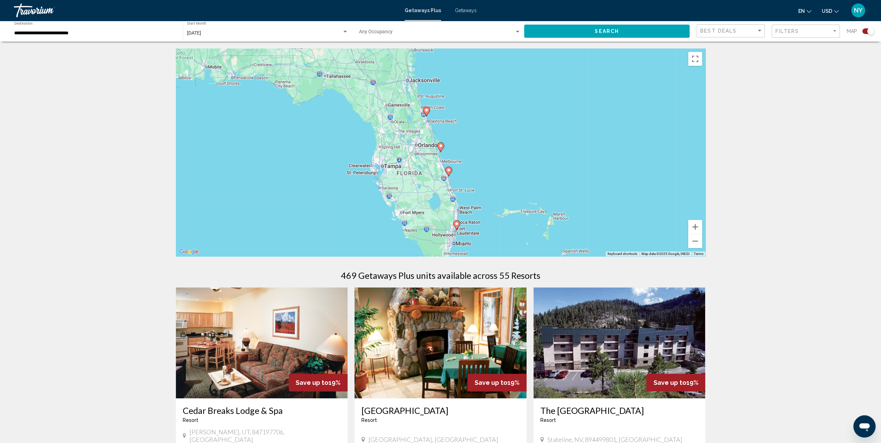
click at [427, 110] on image "Main content" at bounding box center [426, 110] width 4 height 4
type input "**********"
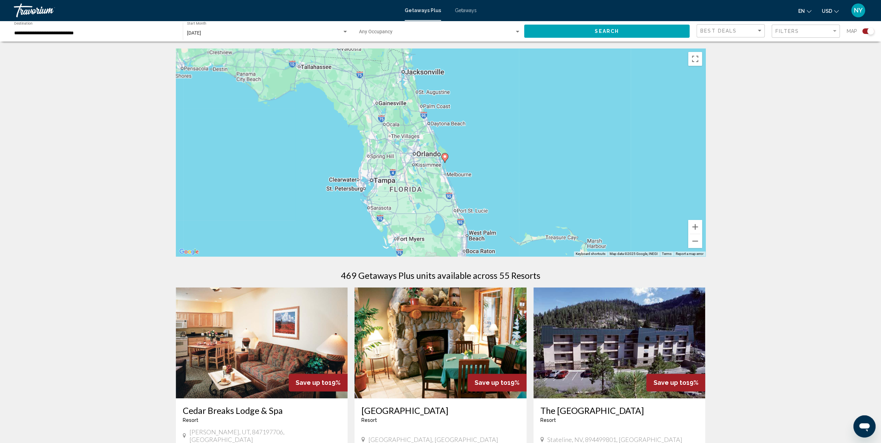
click at [427, 110] on div "To activate drag with keyboard, press Alt + Enter. Once in keyboard drag state,…" at bounding box center [441, 152] width 530 height 208
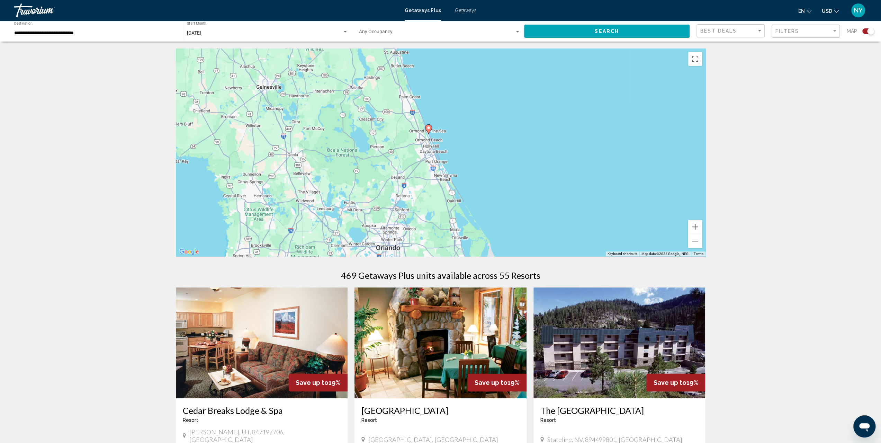
click at [428, 129] on image "Main content" at bounding box center [428, 128] width 4 height 4
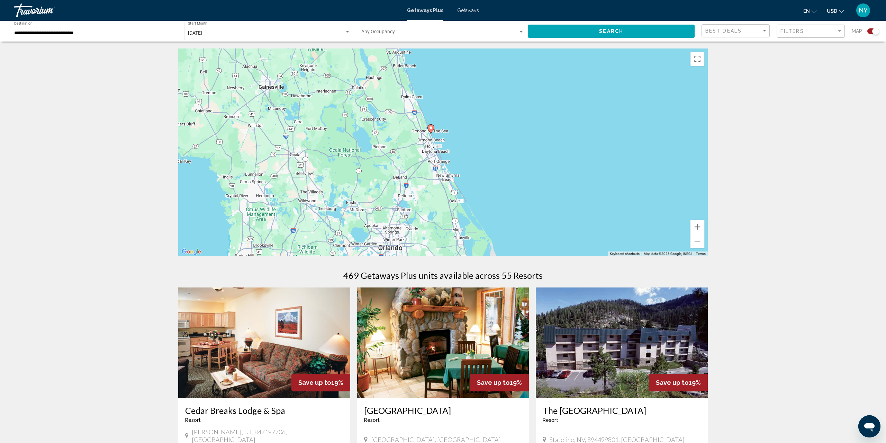
click at [428, 129] on div "To activate drag with keyboard, press Alt + Enter. Once in keyboard drag state,…" at bounding box center [443, 152] width 530 height 208
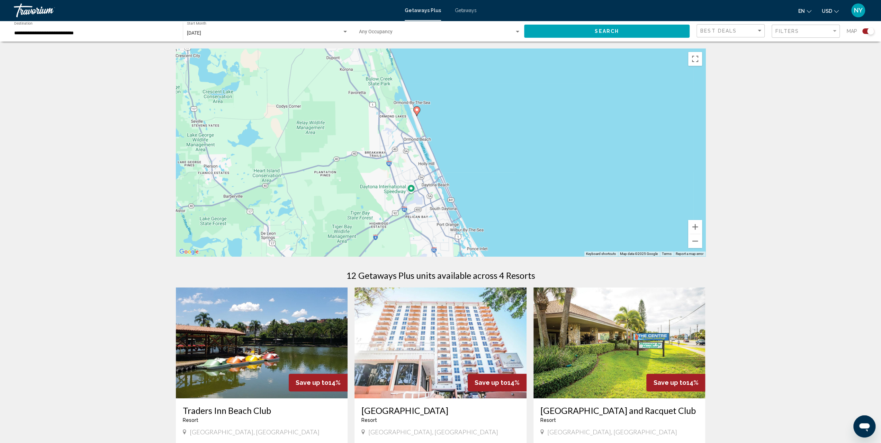
click at [417, 108] on image "Main content" at bounding box center [417, 110] width 4 height 4
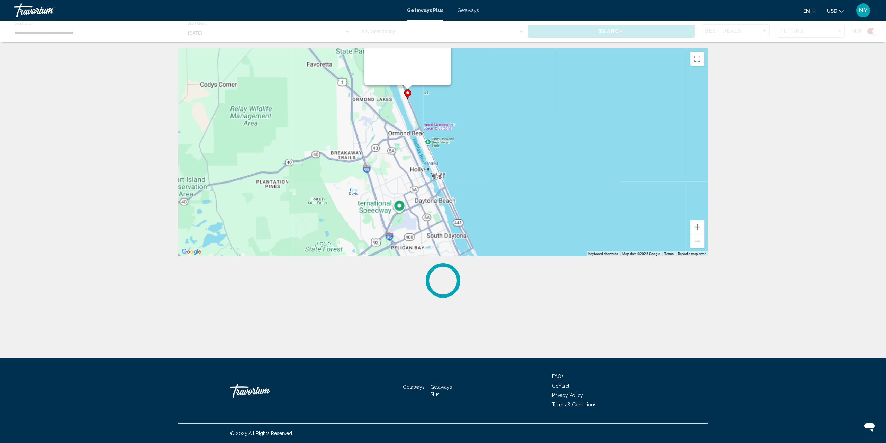
click at [417, 108] on div "To activate drag with keyboard, press Alt + Enter. Once in keyboard drag state,…" at bounding box center [443, 152] width 530 height 208
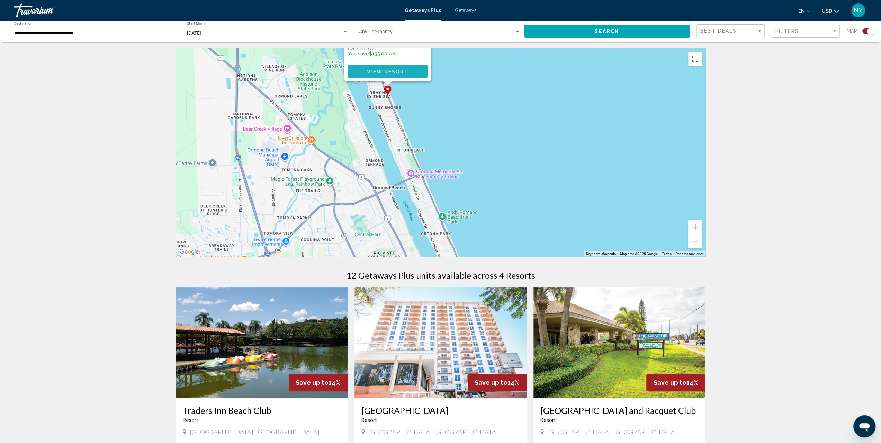
click at [409, 68] on button "View Resort" at bounding box center [388, 71] width 80 height 13
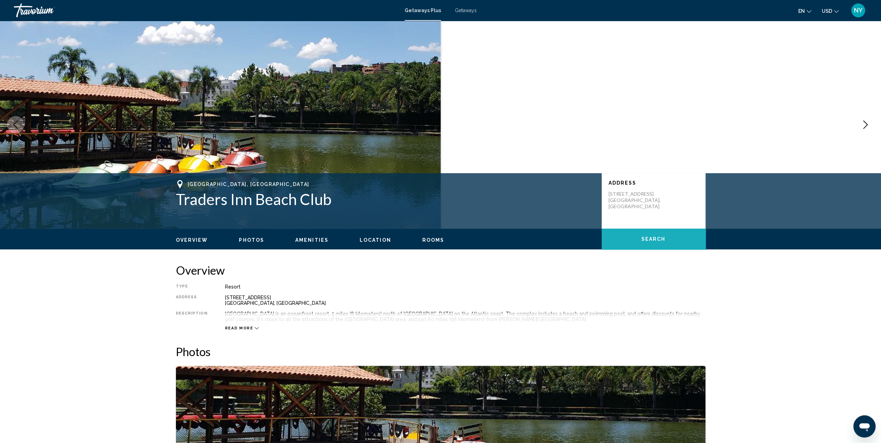
click at [661, 241] on span "Search" at bounding box center [653, 239] width 24 height 6
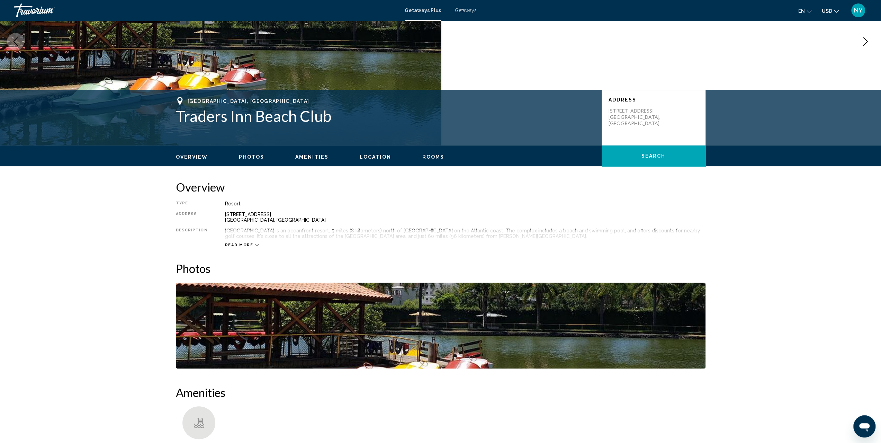
scroll to position [111, 0]
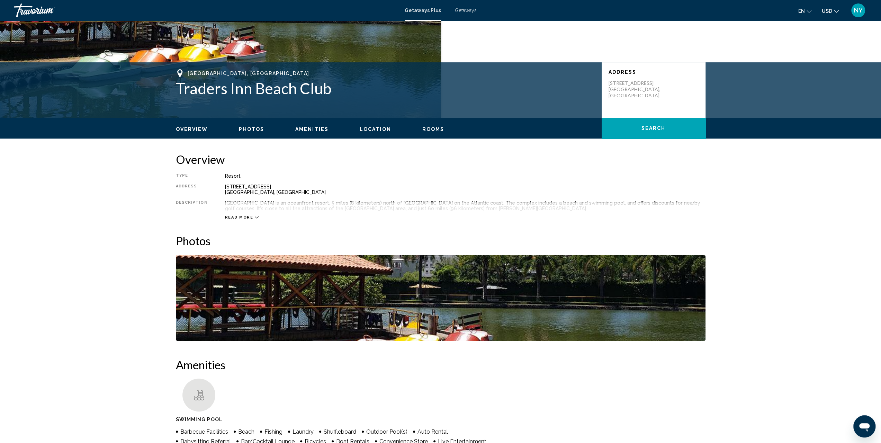
click at [240, 217] on span "Read more" at bounding box center [239, 217] width 28 height 5
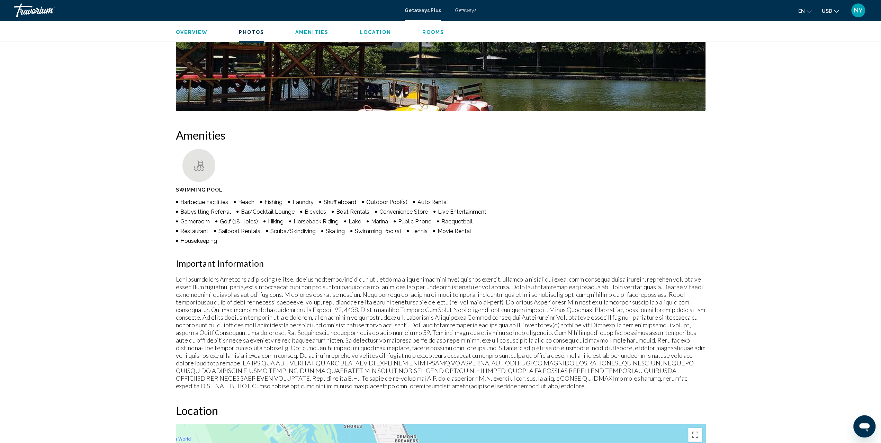
scroll to position [422, 0]
